Goal: Book appointment/travel/reservation

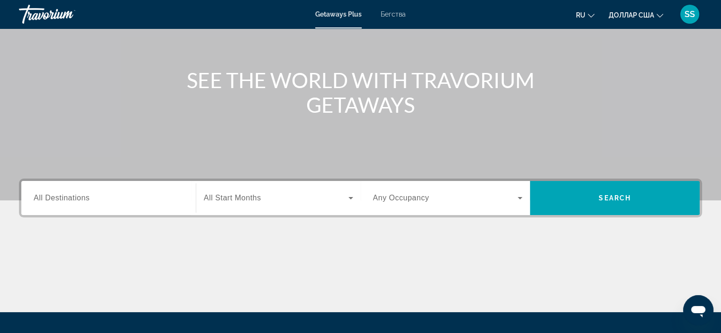
click at [122, 206] on div "Виджет поиска" at bounding box center [109, 198] width 150 height 27
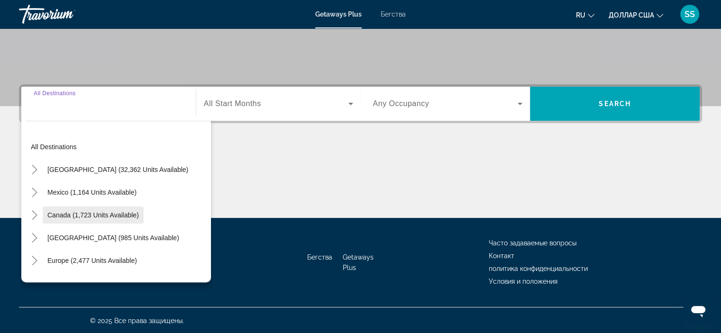
scroll to position [179, 0]
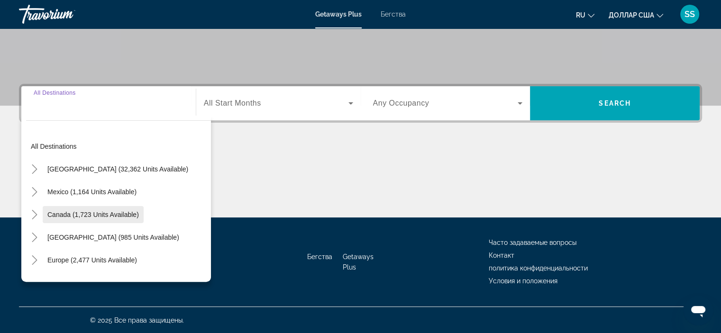
click at [119, 207] on span "Виджет поиска" at bounding box center [93, 214] width 101 height 23
type input "**********"
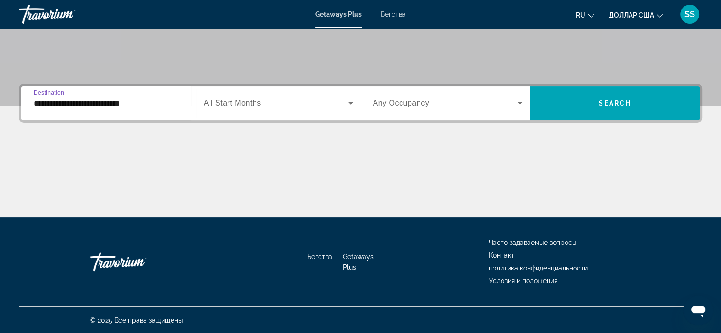
click at [292, 98] on span "Виджет поиска" at bounding box center [276, 103] width 145 height 11
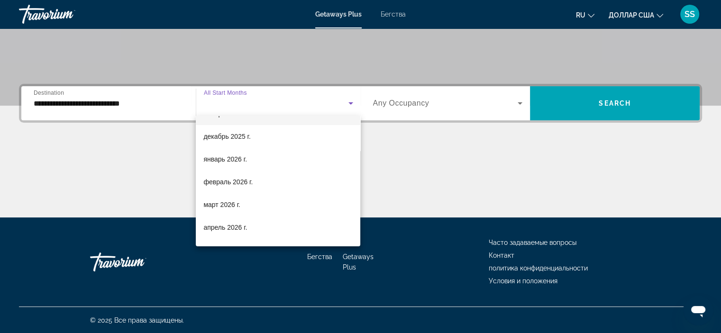
scroll to position [95, 0]
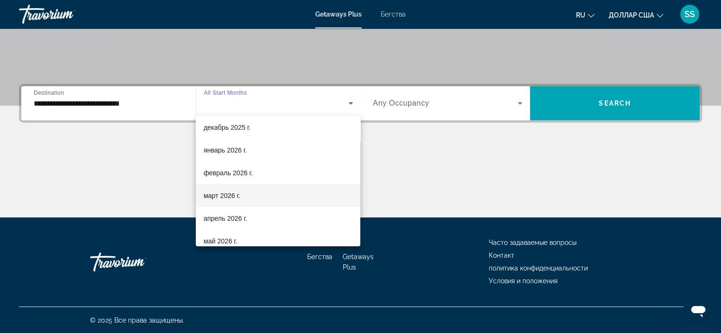
click at [252, 193] on mat-option "март 2026 г." at bounding box center [278, 195] width 164 height 23
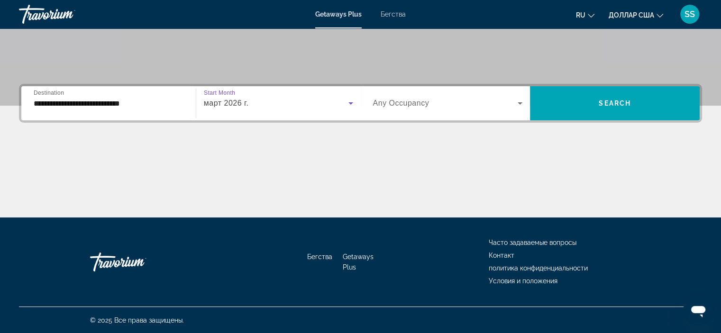
click at [505, 104] on span "Виджет поиска" at bounding box center [445, 103] width 145 height 11
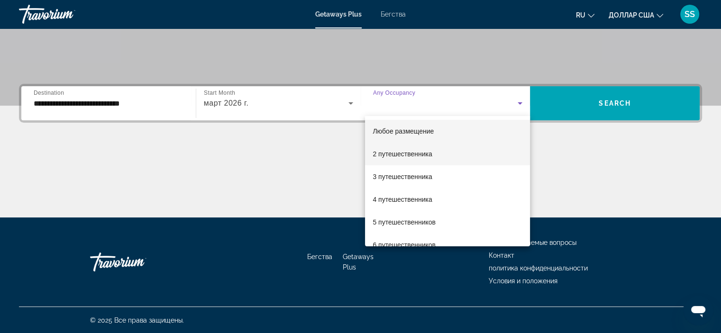
click at [419, 155] on font "2 путешественника" at bounding box center [402, 154] width 59 height 8
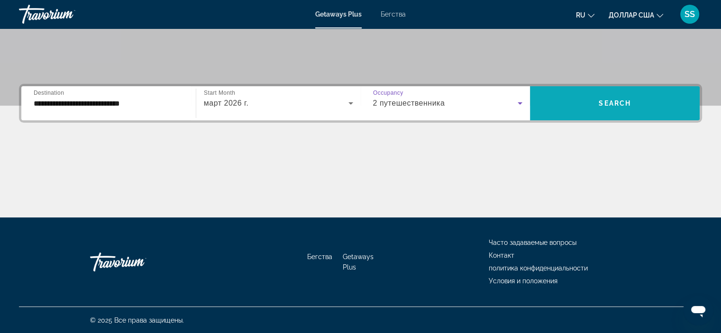
click at [610, 103] on span "Search" at bounding box center [615, 104] width 32 height 8
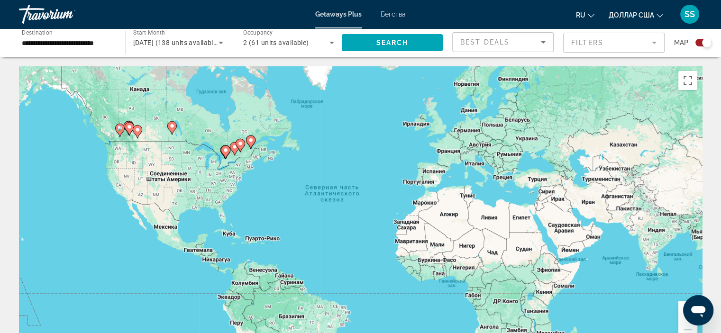
click at [171, 133] on gmp-advanced-marker "Основное содержание" at bounding box center [171, 128] width 9 height 14
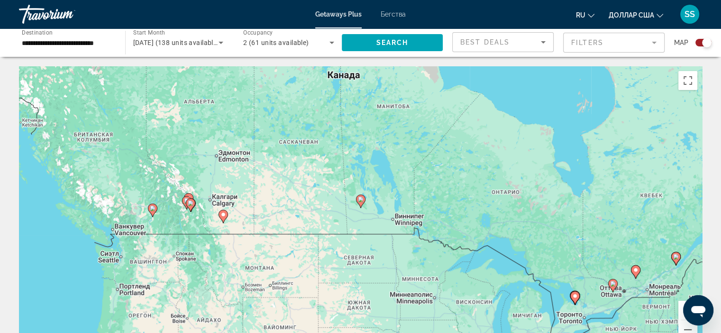
click at [222, 217] on image "Основное содержание" at bounding box center [223, 215] width 6 height 6
type input "**********"
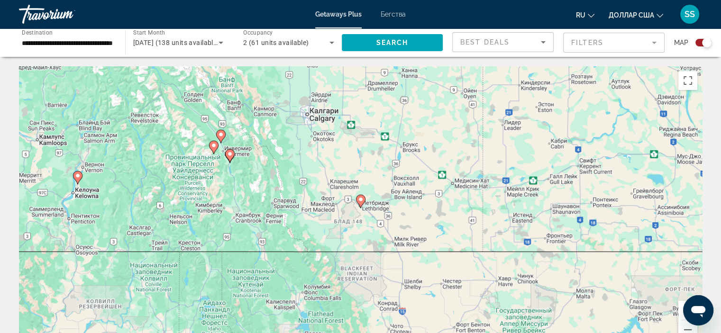
click at [361, 204] on icon "Основное содержание" at bounding box center [360, 201] width 9 height 12
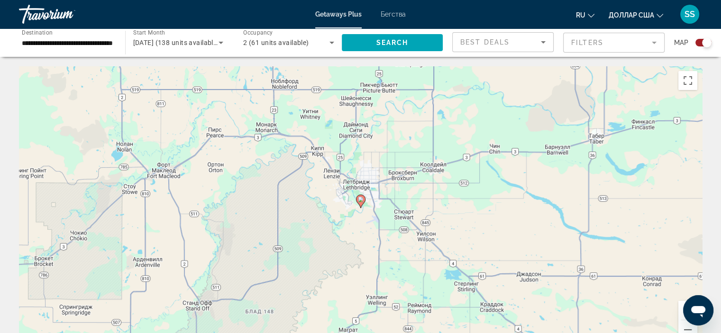
click at [360, 203] on icon "Основное содержание" at bounding box center [360, 201] width 9 height 12
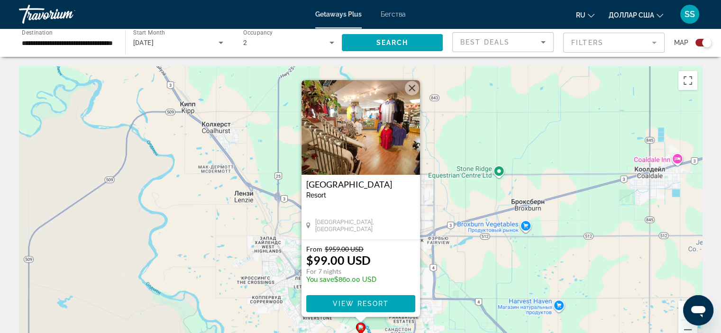
click at [412, 92] on button "Закрыть" at bounding box center [412, 88] width 14 height 14
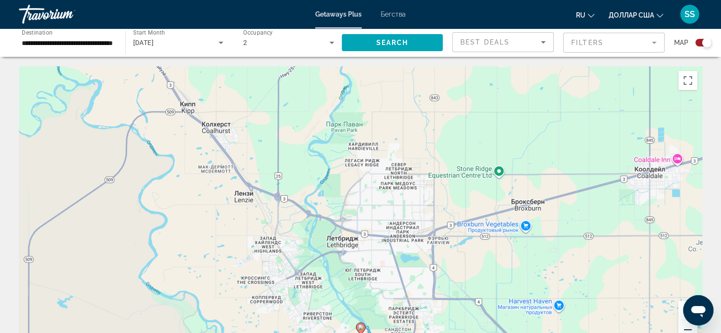
click at [688, 328] on button "Уменьшить" at bounding box center [687, 329] width 19 height 19
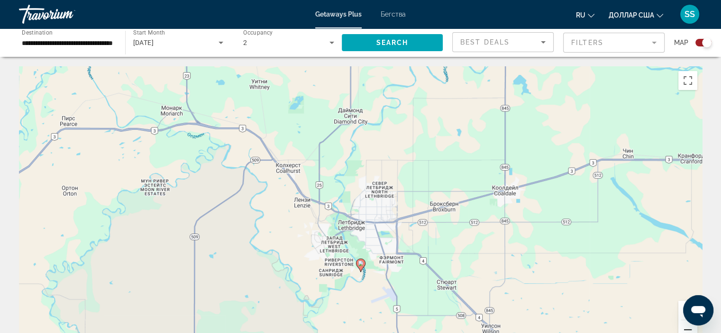
click at [688, 328] on button "Уменьшить" at bounding box center [687, 329] width 19 height 19
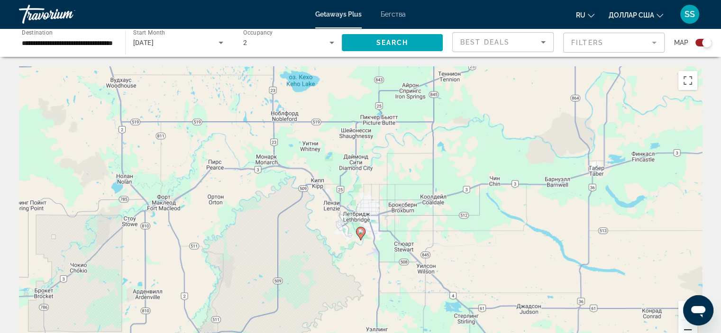
click at [688, 328] on button "Уменьшить" at bounding box center [687, 329] width 19 height 19
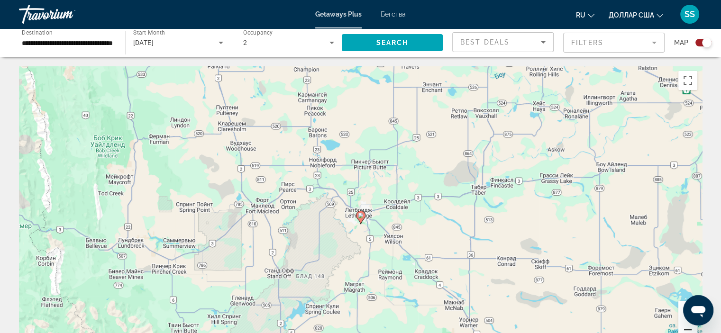
click at [688, 328] on button "Уменьшить" at bounding box center [687, 329] width 19 height 19
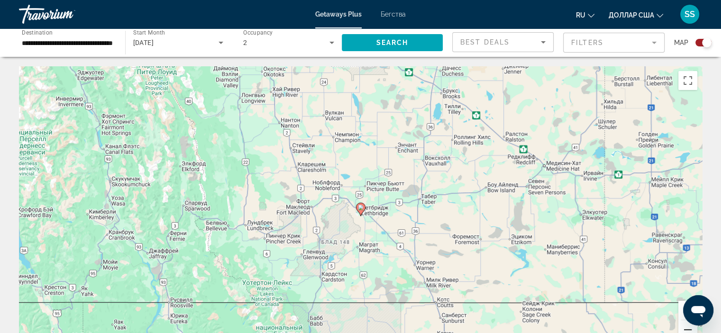
click at [688, 328] on button "Уменьшить" at bounding box center [687, 329] width 19 height 19
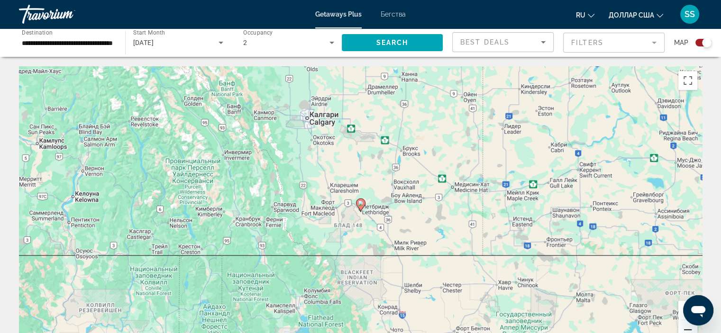
click at [688, 328] on button "Уменьшить" at bounding box center [687, 329] width 19 height 19
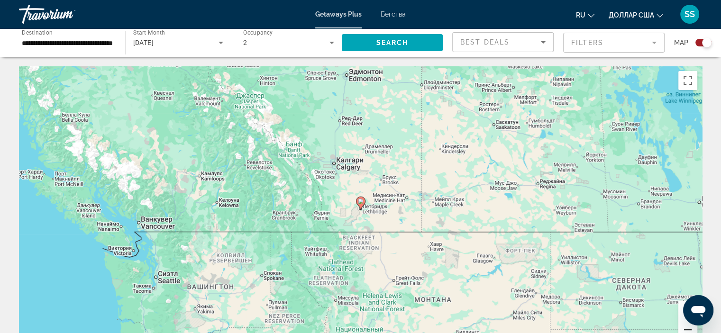
click at [688, 328] on button "Уменьшить" at bounding box center [687, 329] width 19 height 19
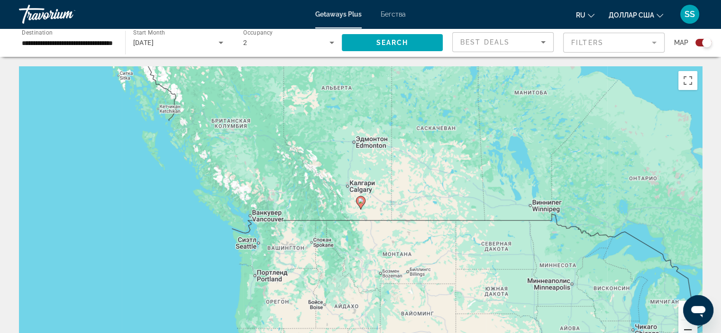
click at [687, 329] on button "Уменьшить" at bounding box center [687, 329] width 19 height 19
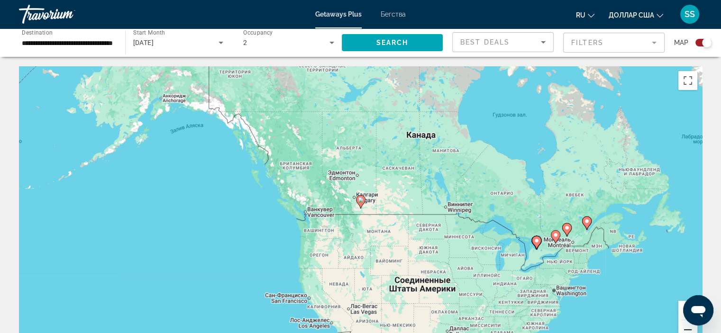
click at [687, 329] on button "Уменьшить" at bounding box center [687, 329] width 19 height 19
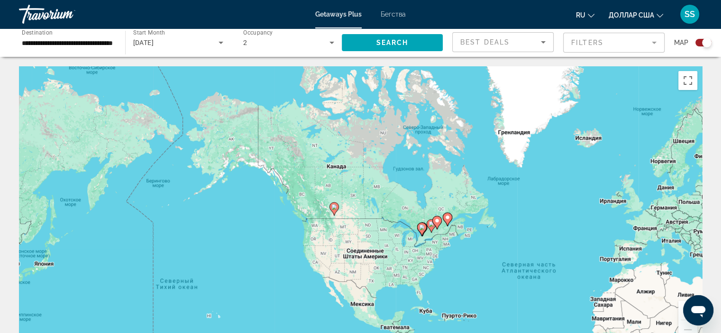
drag, startPoint x: 435, startPoint y: 235, endPoint x: 408, endPoint y: 243, distance: 28.7
click at [408, 243] on div "Чтобы активировать перетаскивание с помощью клавиатуры, нажмите Alt + Ввод. Пос…" at bounding box center [360, 208] width 683 height 284
click at [336, 210] on icon "Основное содержание" at bounding box center [333, 209] width 9 height 12
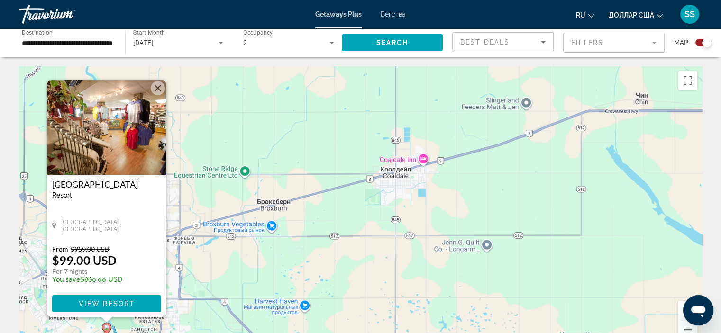
click at [157, 83] on button "Закрыть" at bounding box center [158, 88] width 14 height 14
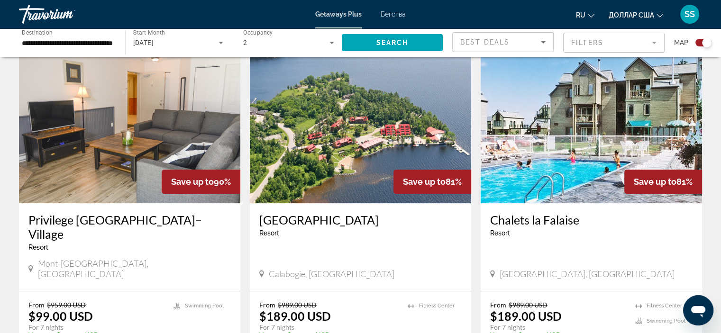
scroll to position [996, 0]
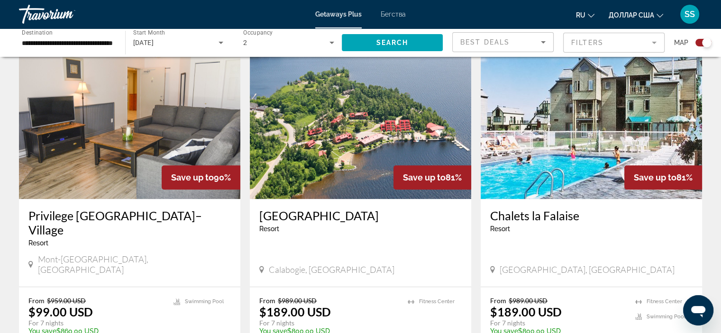
click at [520, 45] on div "Best Deals" at bounding box center [500, 42] width 81 height 11
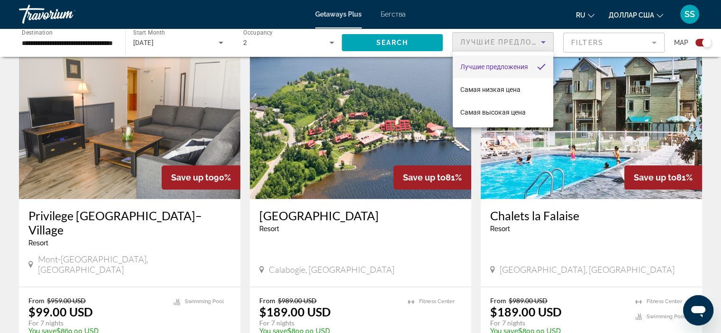
click at [616, 39] on div at bounding box center [360, 166] width 721 height 333
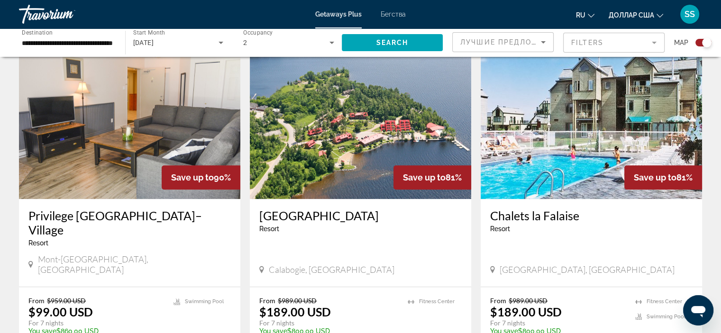
click at [609, 45] on mat-form-field "Filters" at bounding box center [613, 43] width 101 height 20
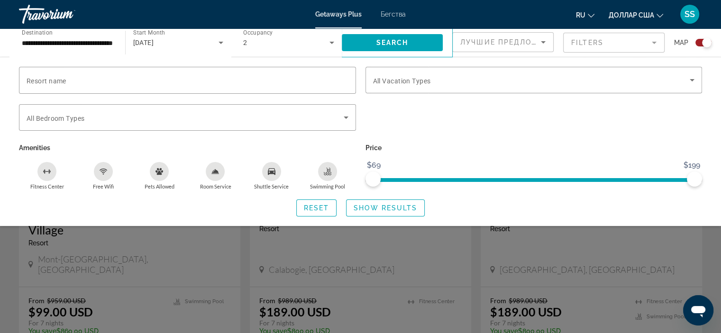
click at [526, 151] on p "Price" at bounding box center [534, 147] width 337 height 13
click at [388, 208] on span "Show Results" at bounding box center [386, 208] width 64 height 8
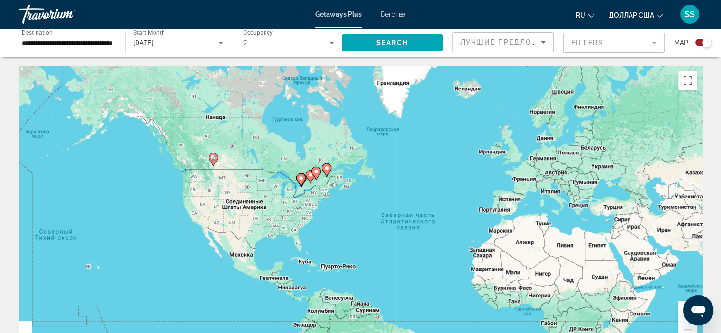
drag, startPoint x: 150, startPoint y: 134, endPoint x: 228, endPoint y: 162, distance: 82.6
click at [228, 162] on div "Чтобы активировать перетаскивание с помощью клавиатуры, нажмите Alt + Ввод. Пос…" at bounding box center [360, 208] width 683 height 284
click at [682, 309] on button "Увеличить" at bounding box center [687, 310] width 19 height 19
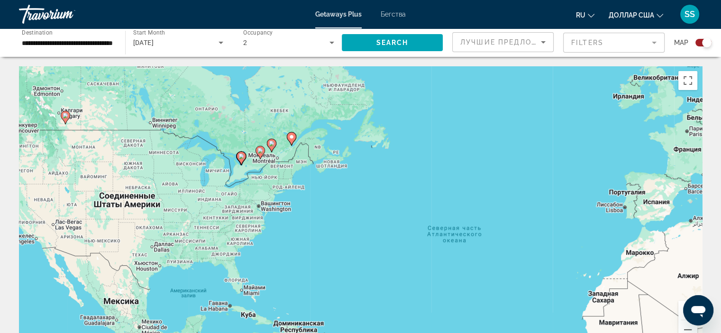
click at [682, 308] on button "Увеличить" at bounding box center [687, 310] width 19 height 19
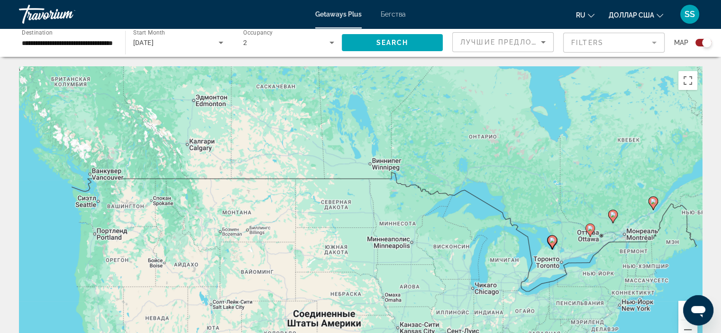
drag, startPoint x: 99, startPoint y: 157, endPoint x: 521, endPoint y: 282, distance: 440.4
click at [521, 282] on div "Чтобы активировать перетаскивание с помощью клавиатуры, нажмите Alt + Ввод. Пос…" at bounding box center [360, 208] width 683 height 284
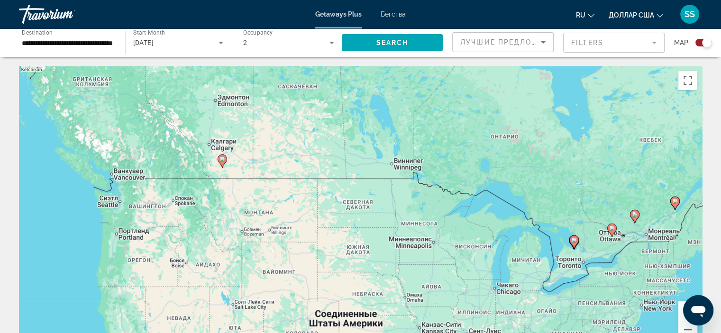
click at [232, 169] on div "Чтобы активировать перетаскивание с помощью клавиатуры, нажмите Alt + Ввод. Пос…" at bounding box center [360, 208] width 683 height 284
click at [226, 168] on div "Чтобы активировать перетаскивание с помощью клавиатуры, нажмите Alt + Ввод. Пос…" at bounding box center [360, 208] width 683 height 284
click at [219, 159] on icon "Основное содержание" at bounding box center [222, 161] width 9 height 12
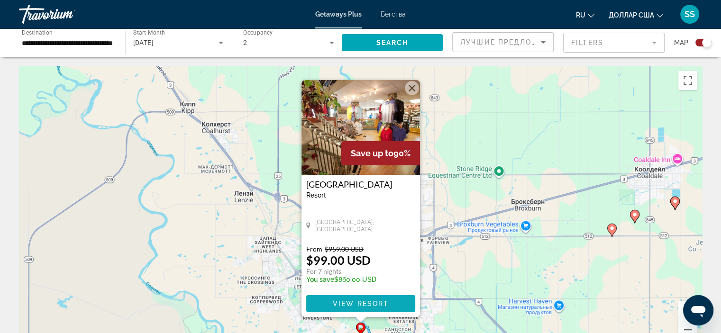
click at [351, 302] on span "View Resort" at bounding box center [360, 304] width 56 height 8
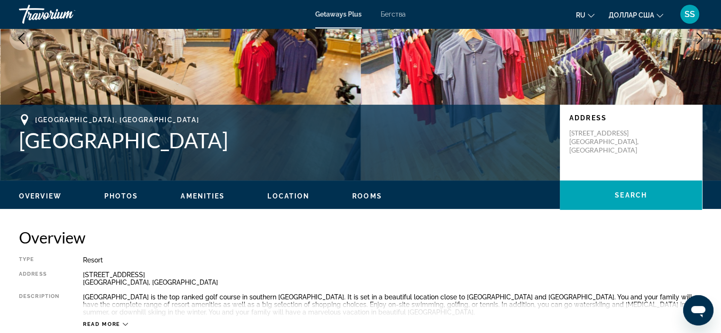
scroll to position [142, 0]
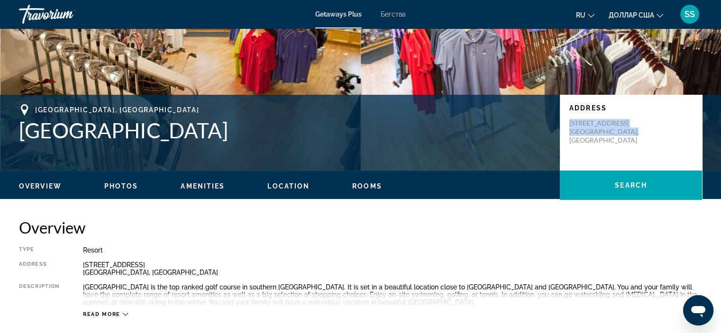
drag, startPoint x: 570, startPoint y: 123, endPoint x: 625, endPoint y: 133, distance: 56.0
click at [625, 133] on p "[STREET_ADDRESS] [GEOGRAPHIC_DATA], [GEOGRAPHIC_DATA]" at bounding box center [607, 132] width 76 height 26
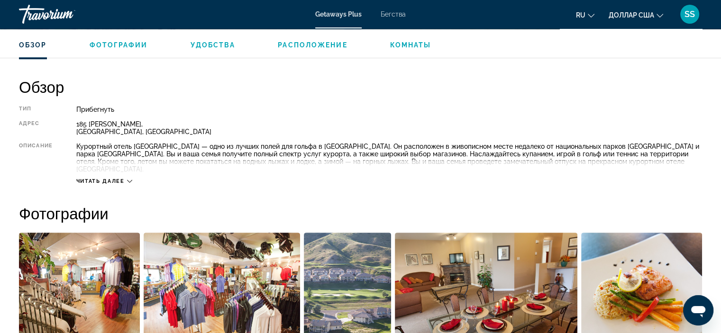
scroll to position [284, 0]
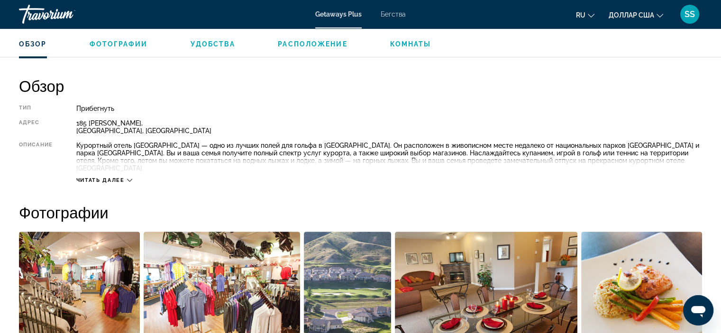
click at [124, 179] on font "Читать далее" at bounding box center [100, 180] width 48 height 6
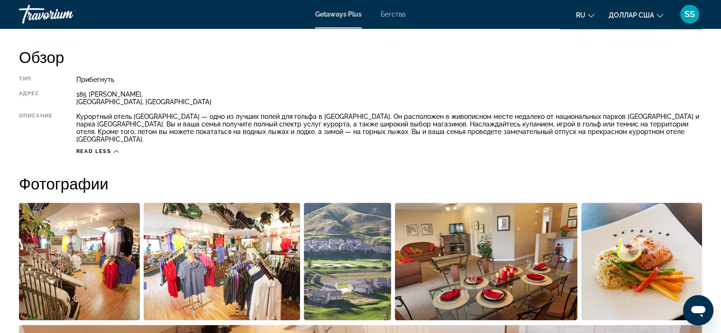
scroll to position [0, 0]
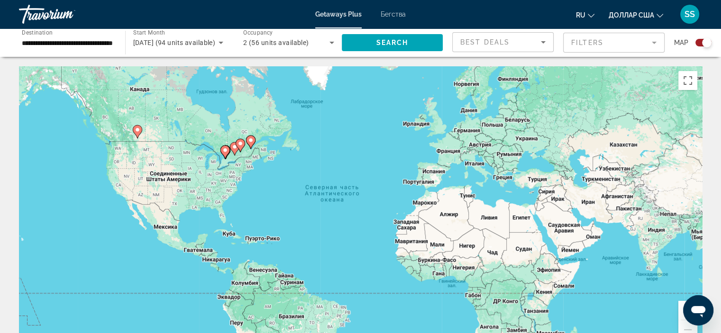
click at [169, 39] on span "[DATE] (94 units available)" at bounding box center [174, 43] width 82 height 8
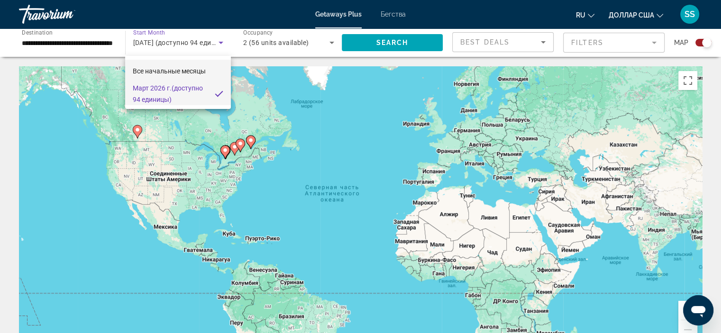
click at [195, 70] on font "Все начальные месяцы" at bounding box center [169, 71] width 73 height 8
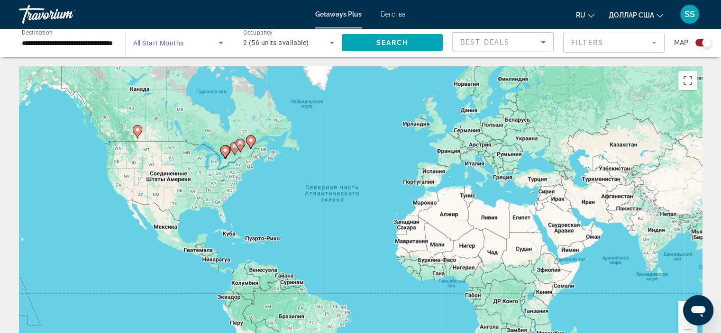
click at [219, 45] on icon "Search widget" at bounding box center [220, 42] width 11 height 11
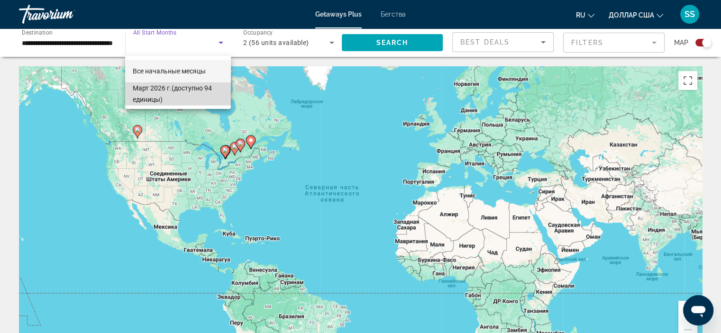
click at [191, 97] on span "[DATE] (доступно 94 единицы)" at bounding box center [178, 93] width 91 height 23
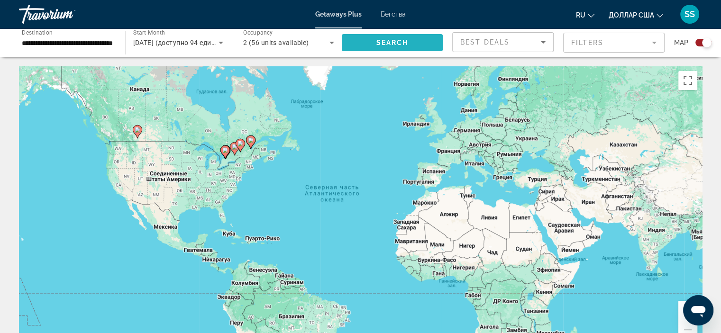
click at [411, 37] on span "Search widget" at bounding box center [392, 42] width 101 height 23
